Goal: Information Seeking & Learning: Find specific page/section

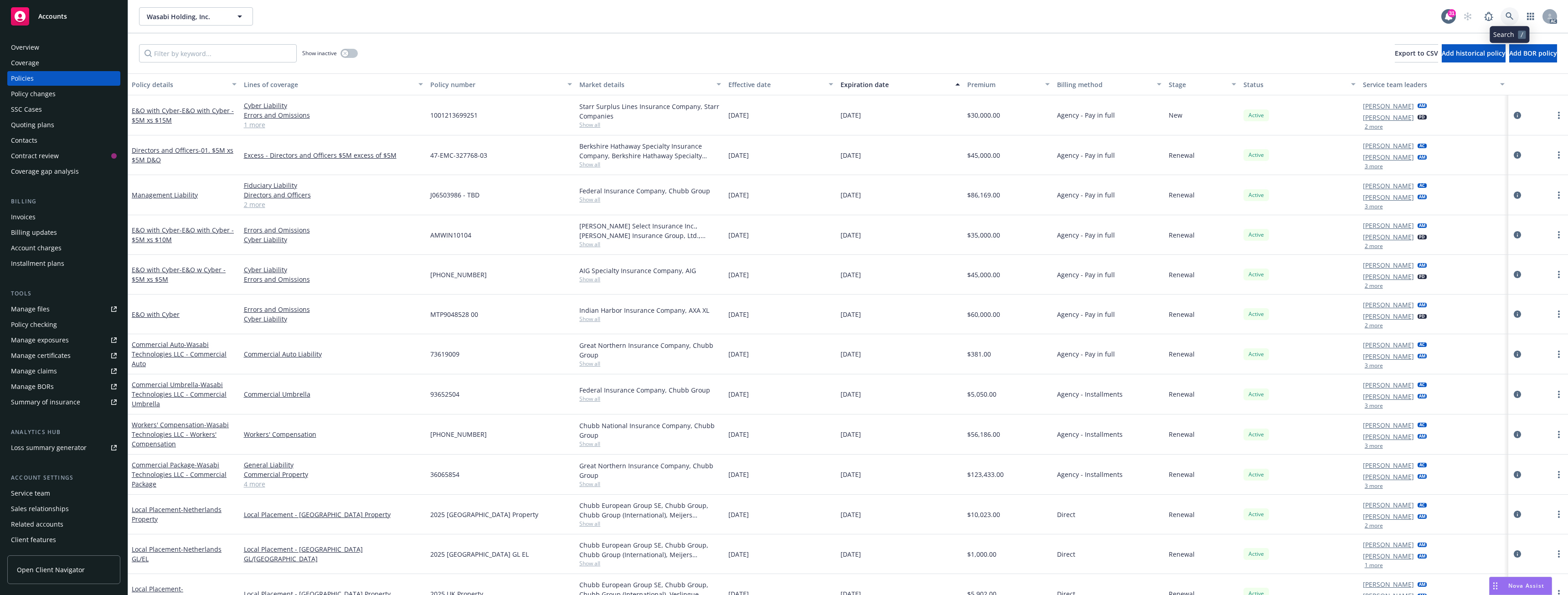
click at [1503, 19] on link at bounding box center [1510, 16] width 18 height 18
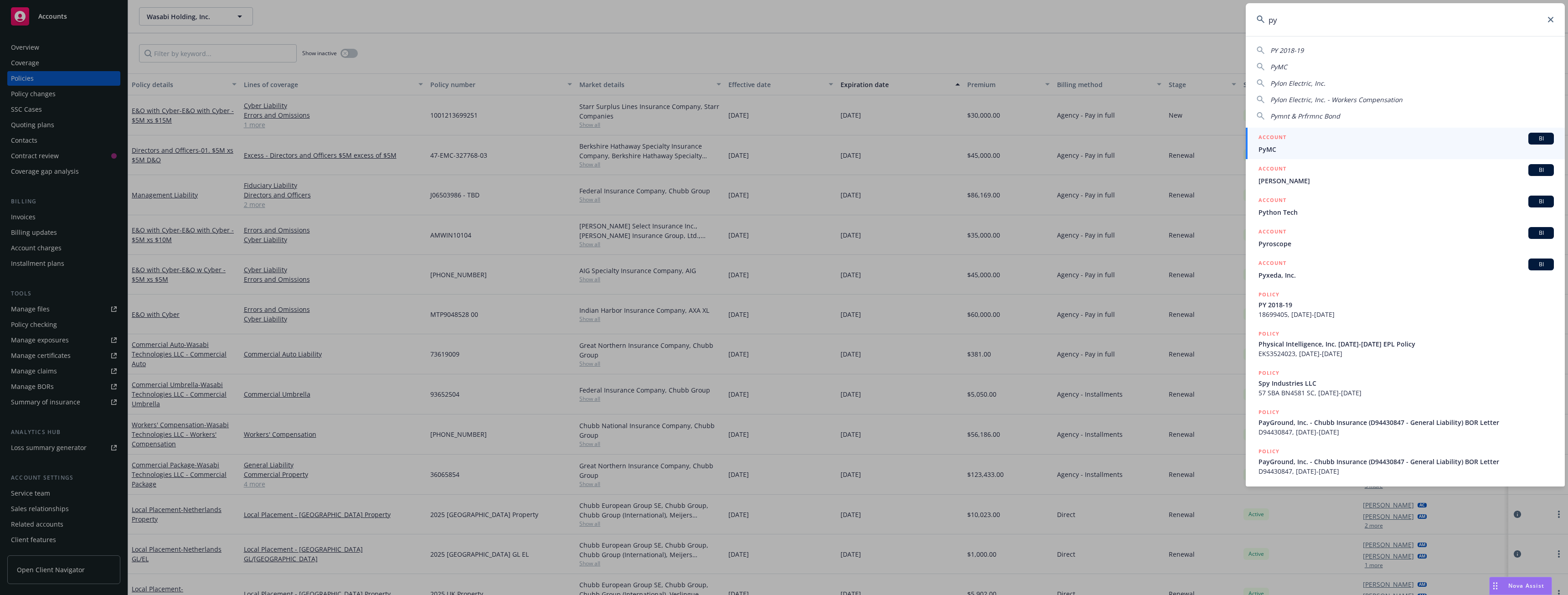
type input "p"
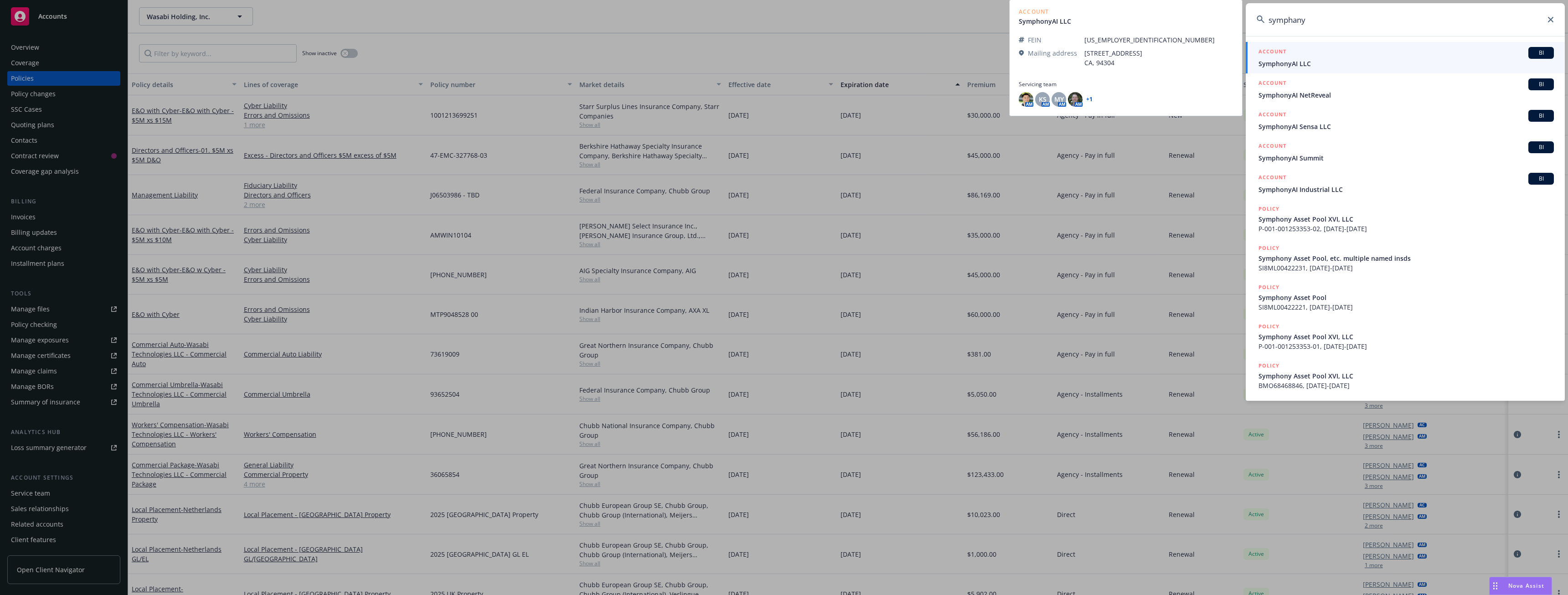
type input "symphany"
click at [1289, 54] on div "ACCOUNT BI" at bounding box center [1406, 52] width 295 height 12
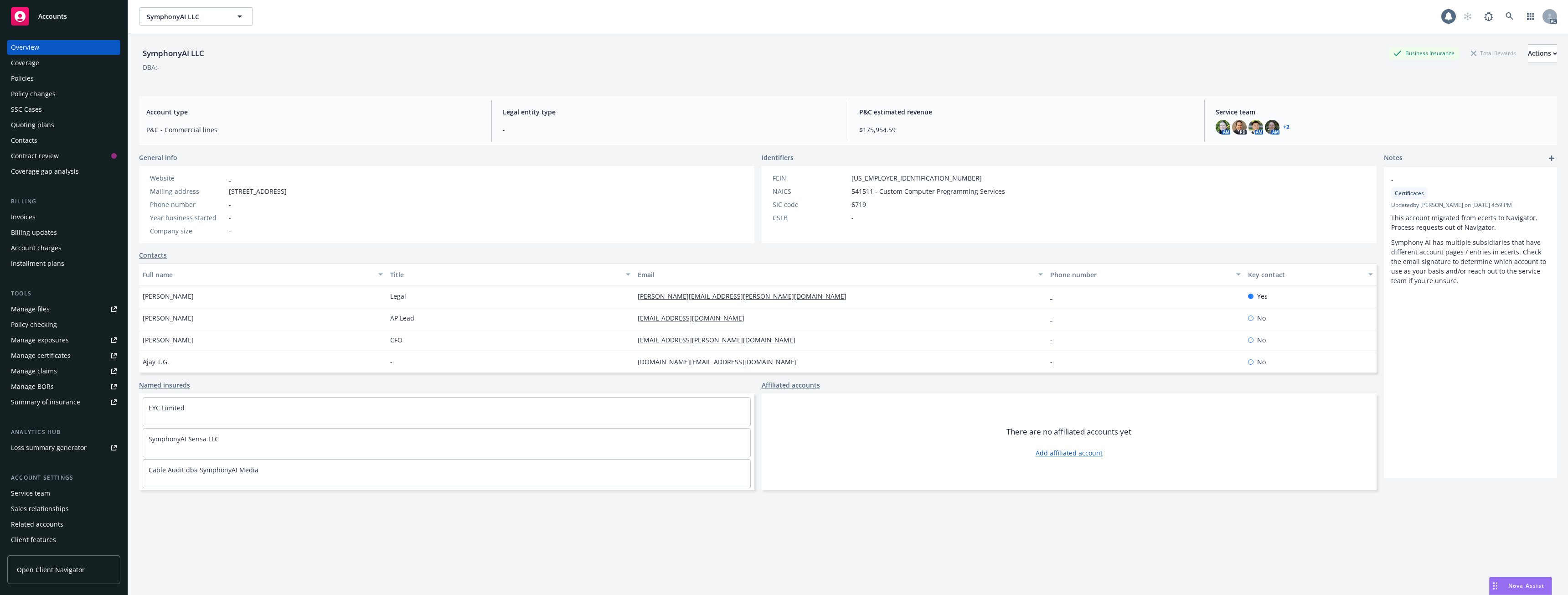
click at [68, 79] on div "Policies" at bounding box center [64, 79] width 106 height 15
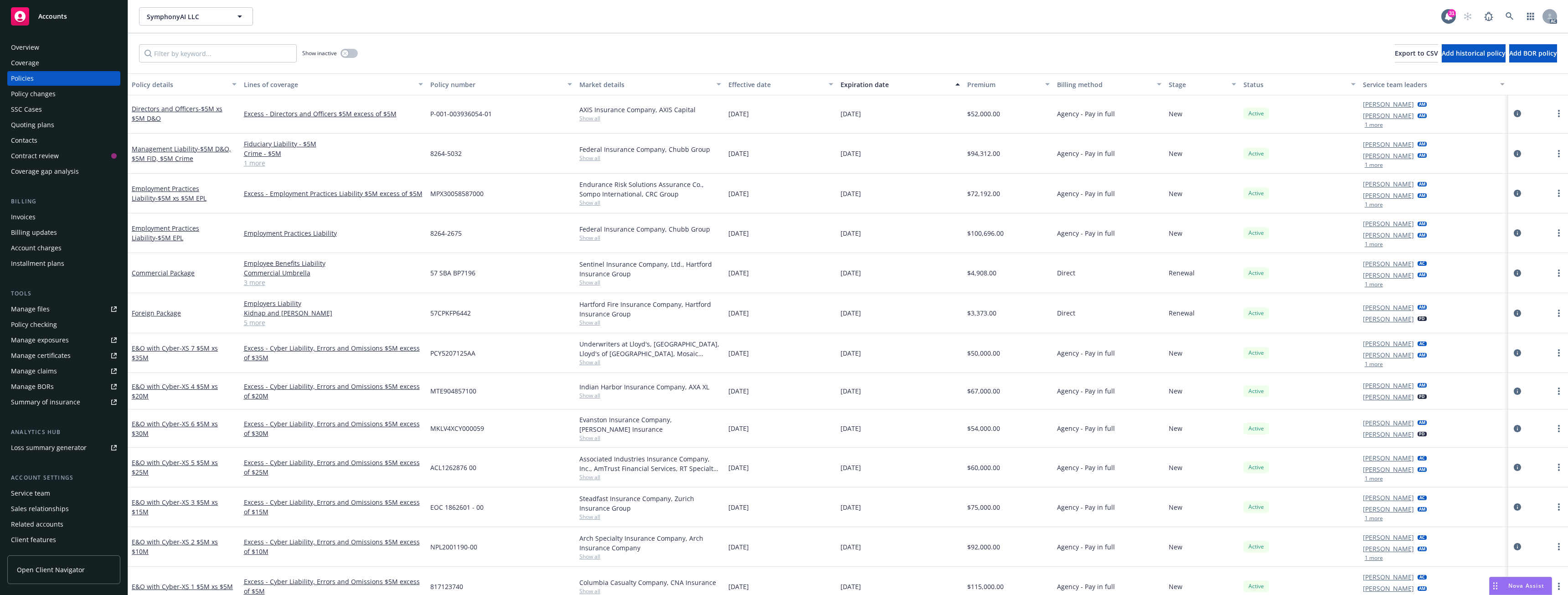
scroll to position [163, 0]
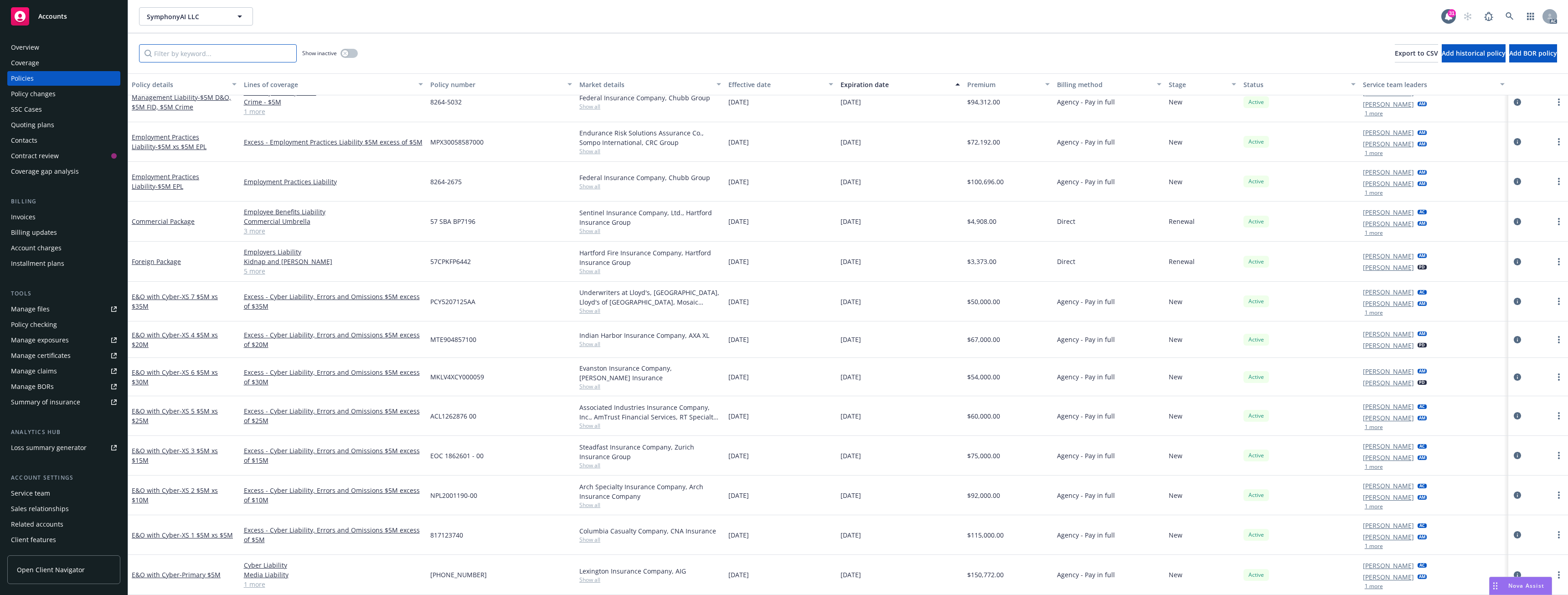
click at [202, 55] on input "Filter by keyword..." at bounding box center [217, 54] width 158 height 18
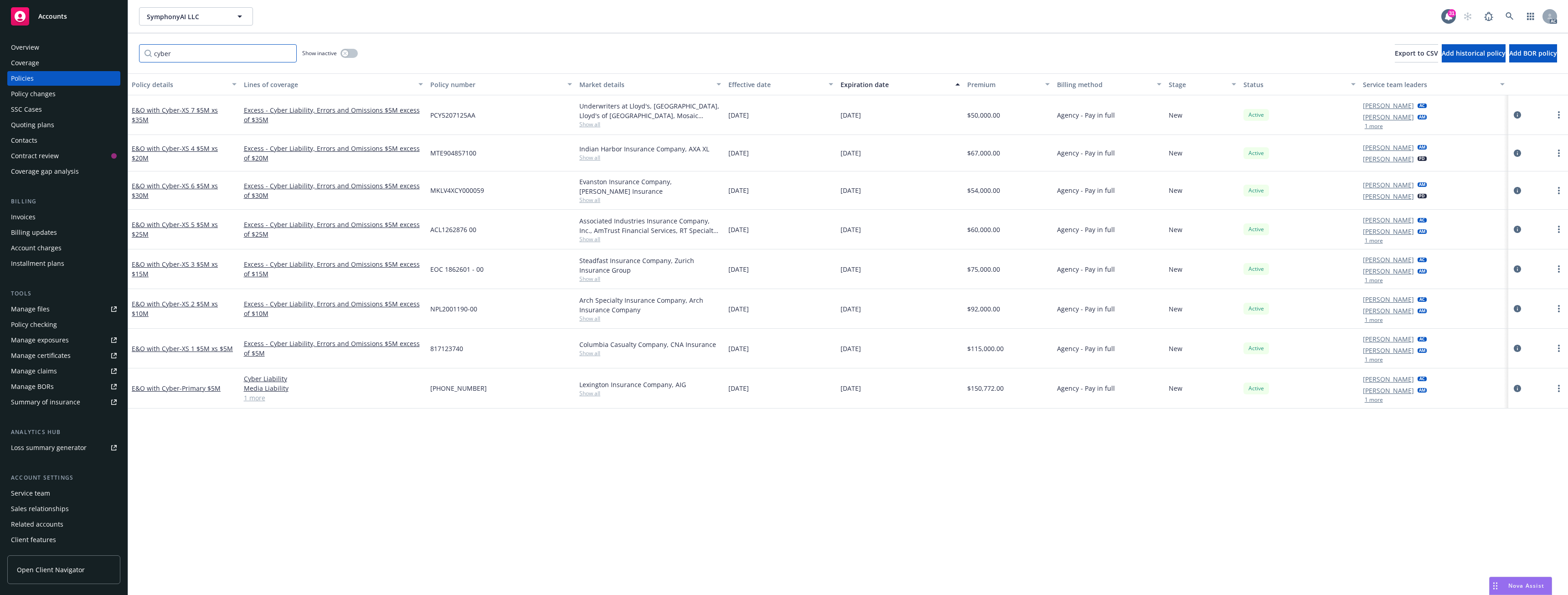
scroll to position [0, 0]
type input "cyber"
click at [354, 56] on button "button" at bounding box center [349, 53] width 17 height 9
